Goal: Information Seeking & Learning: Check status

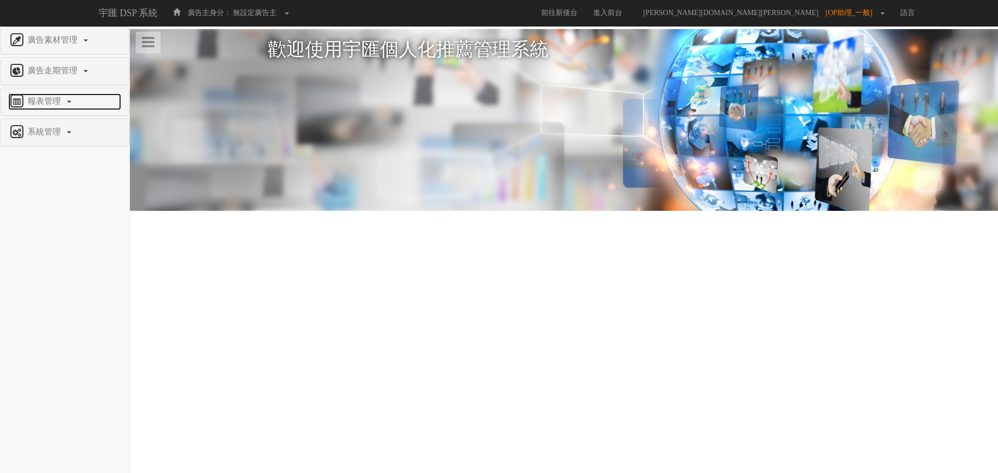
click at [42, 95] on link "報表管理" at bounding box center [64, 102] width 113 height 17
click at [41, 123] on span "全站分析" at bounding box center [26, 126] width 37 height 8
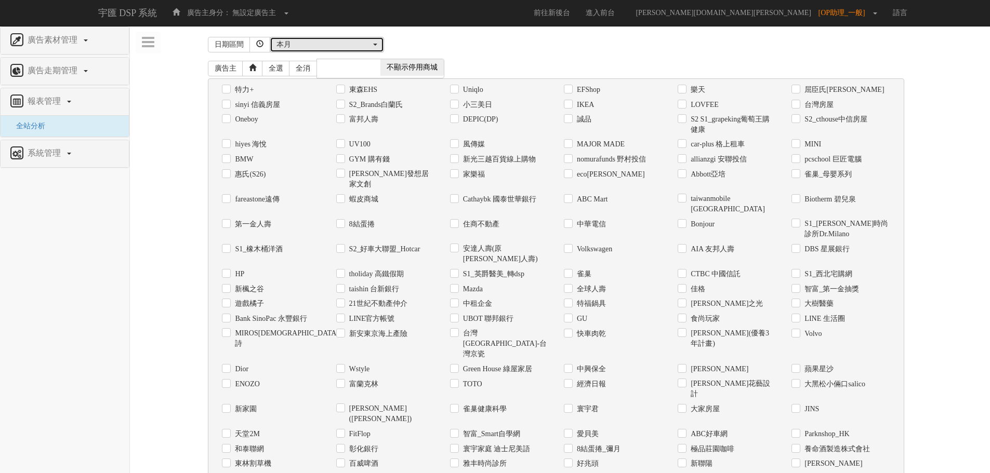
click at [302, 42] on div "本月" at bounding box center [323, 44] width 95 height 10
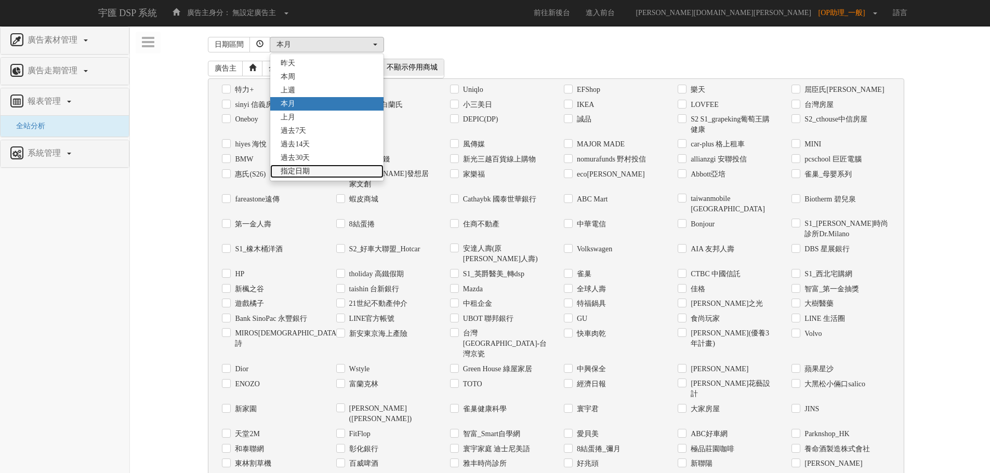
click at [310, 170] on span "指定日期" at bounding box center [295, 171] width 29 height 10
select select "Custom"
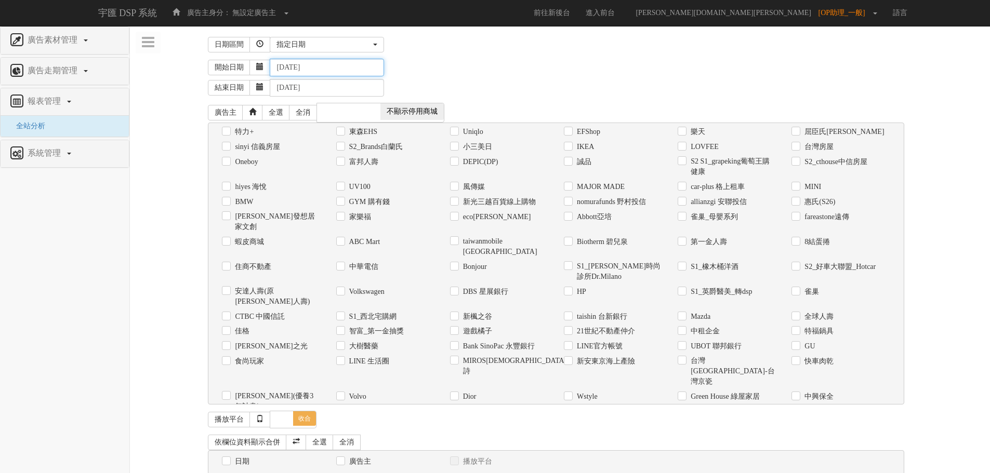
click at [308, 70] on input "[DATE]" at bounding box center [327, 68] width 114 height 18
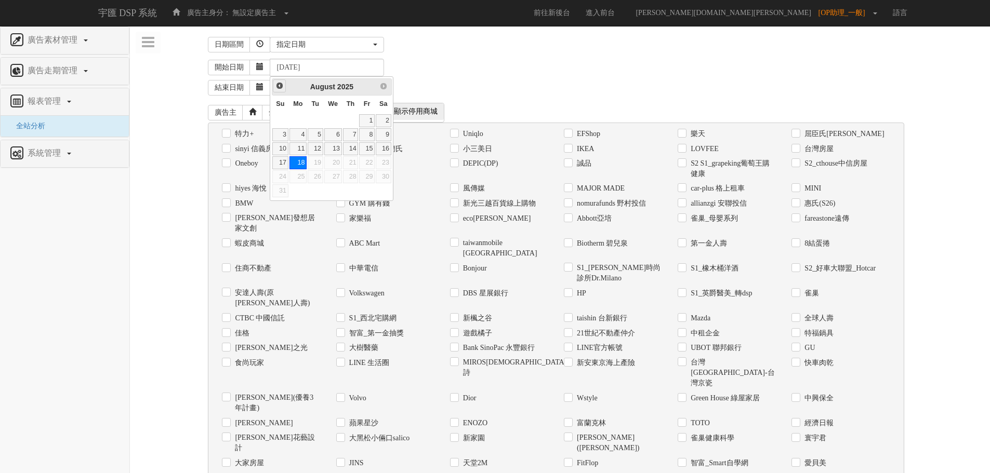
click at [280, 85] on span "Prev" at bounding box center [279, 86] width 8 height 8
click at [315, 117] on link "1" at bounding box center [316, 120] width 16 height 13
type input "[DATE]"
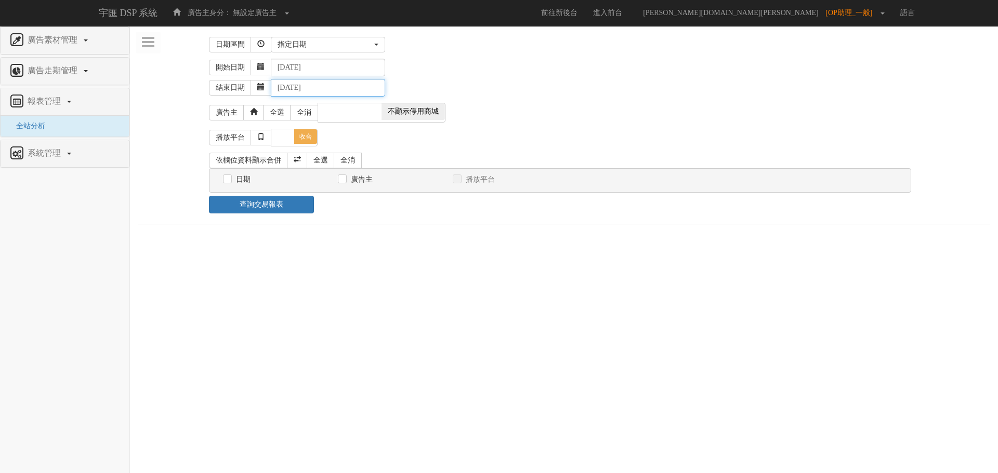
click at [348, 84] on input "[DATE]" at bounding box center [328, 88] width 114 height 18
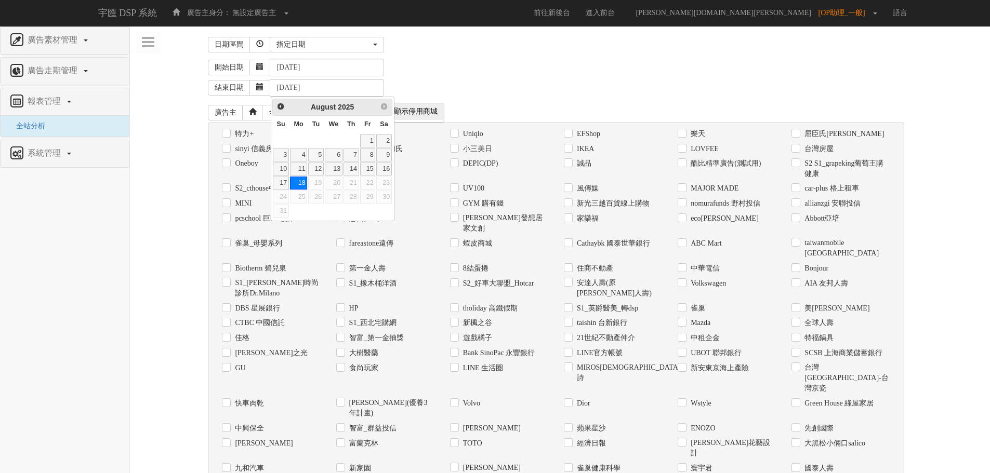
click at [448, 90] on div "結束日期 [DATE]" at bounding box center [595, 86] width 774 height 20
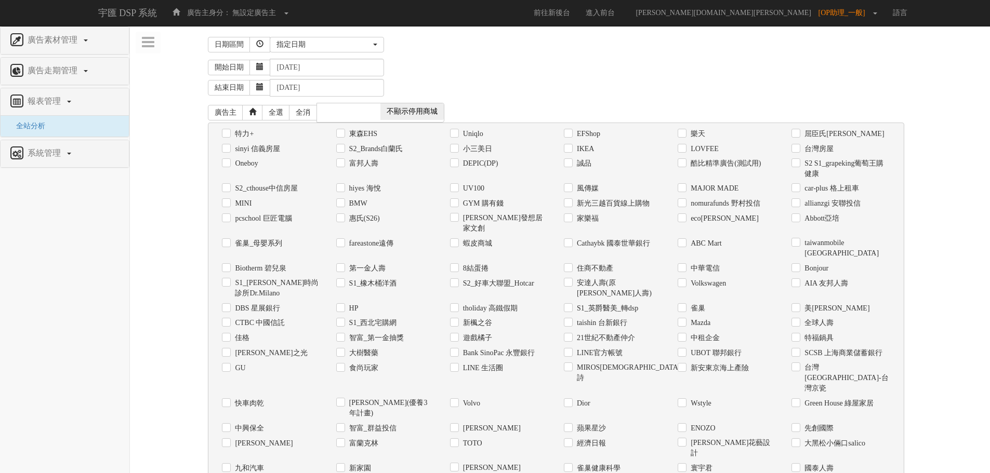
click at [464, 134] on label "Uniqlo" at bounding box center [471, 134] width 23 height 10
click at [457, 134] on input "Uniqlo" at bounding box center [453, 133] width 7 height 7
checkbox input "true"
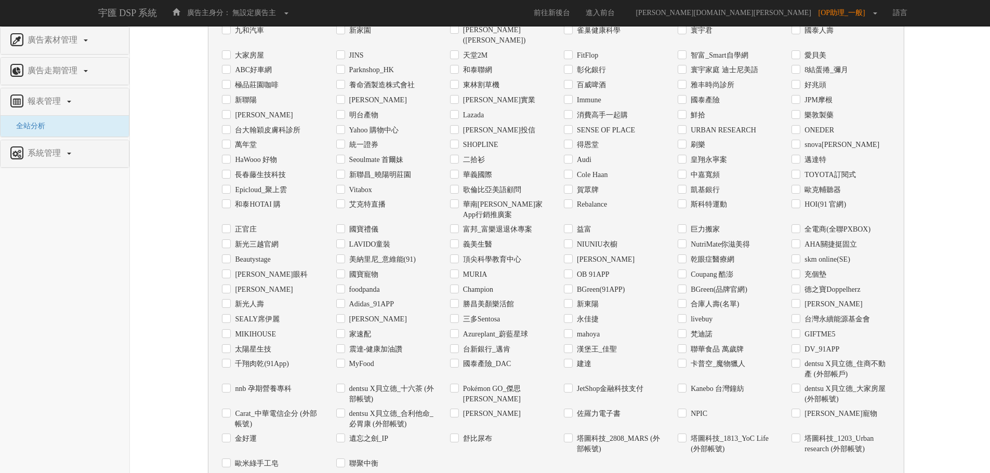
scroll to position [492, 0]
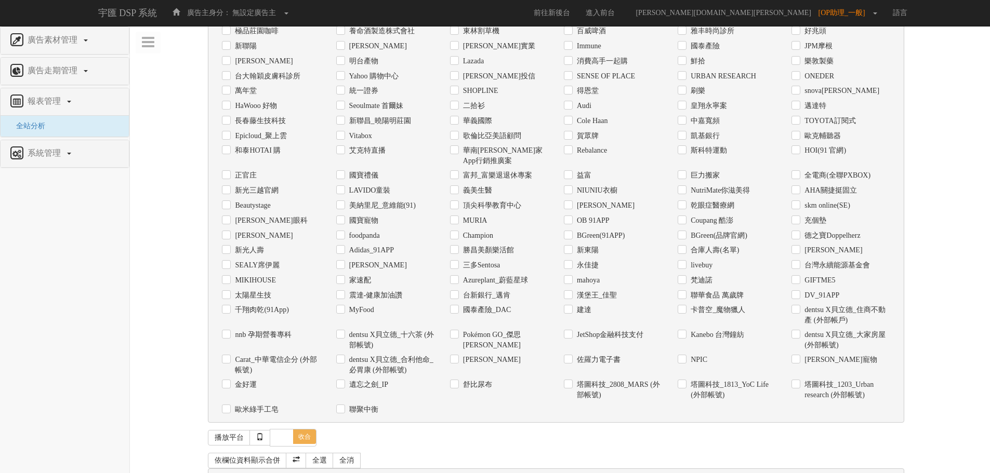
click at [228, 473] on input "日期" at bounding box center [225, 480] width 7 height 7
checkbox input "true"
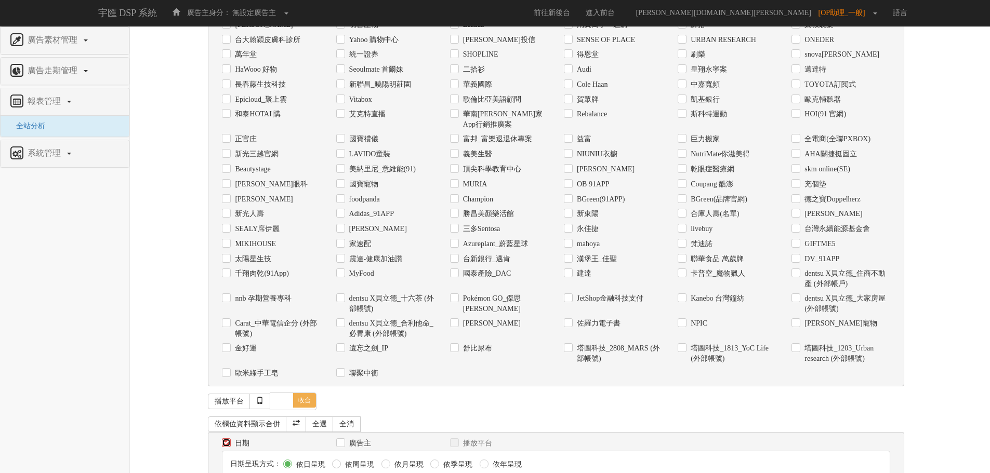
scroll to position [531, 0]
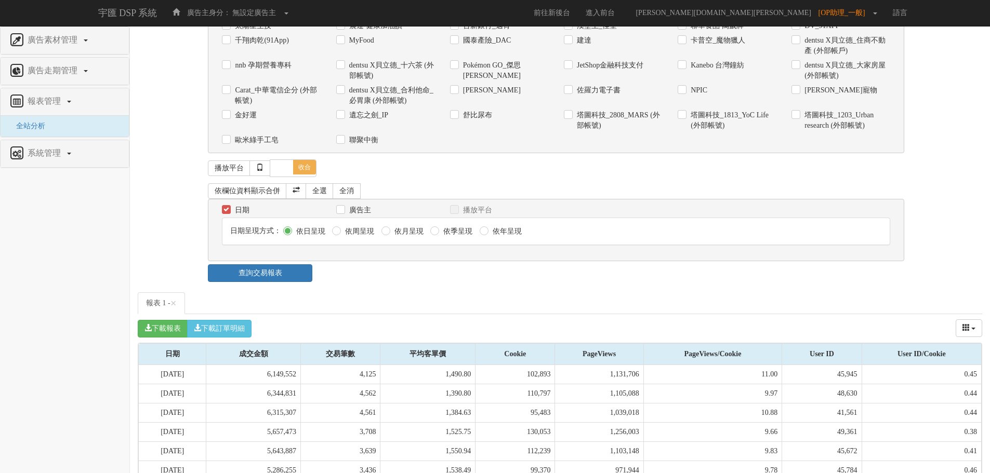
scroll to position [894, 0]
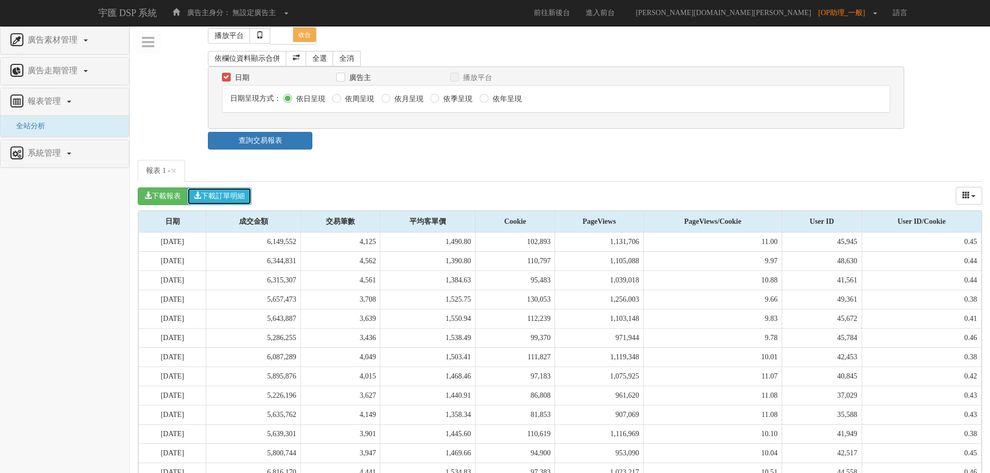
click at [240, 188] on button "下載訂單明細" at bounding box center [219, 197] width 64 height 18
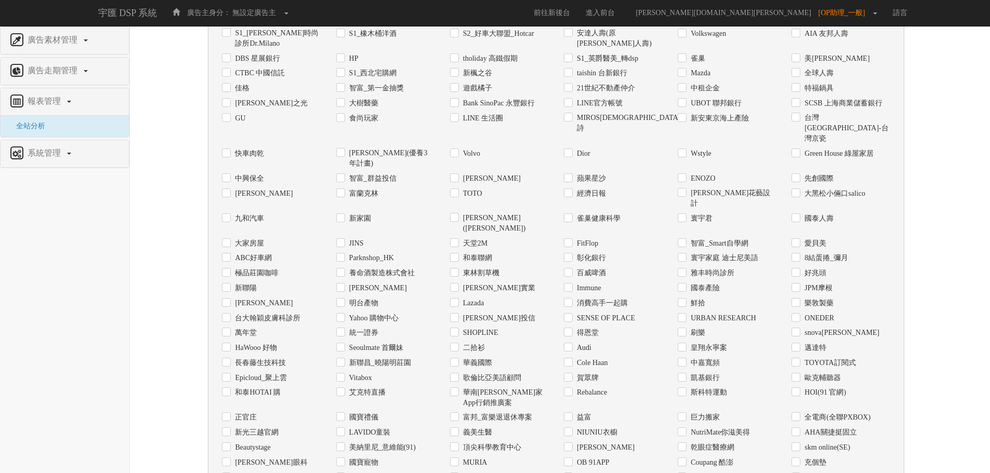
scroll to position [389, 0]
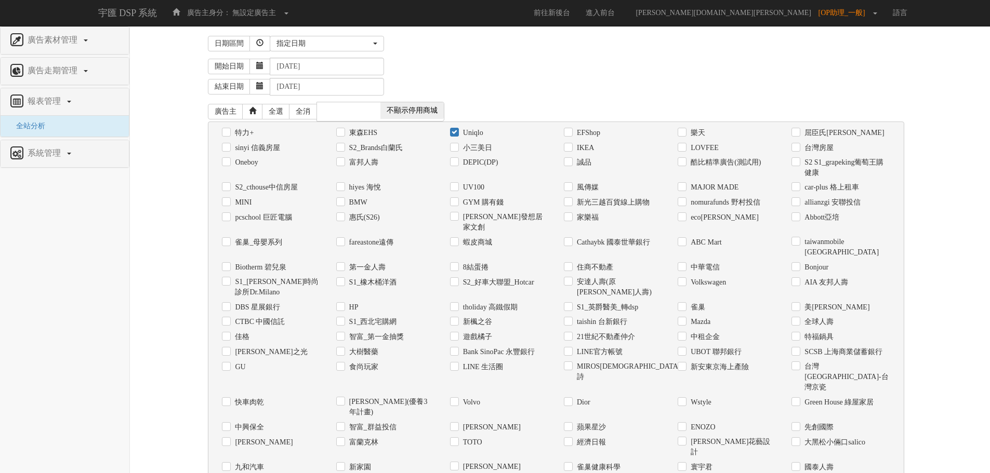
scroll to position [0, 0]
